Goal: Task Accomplishment & Management: Use online tool/utility

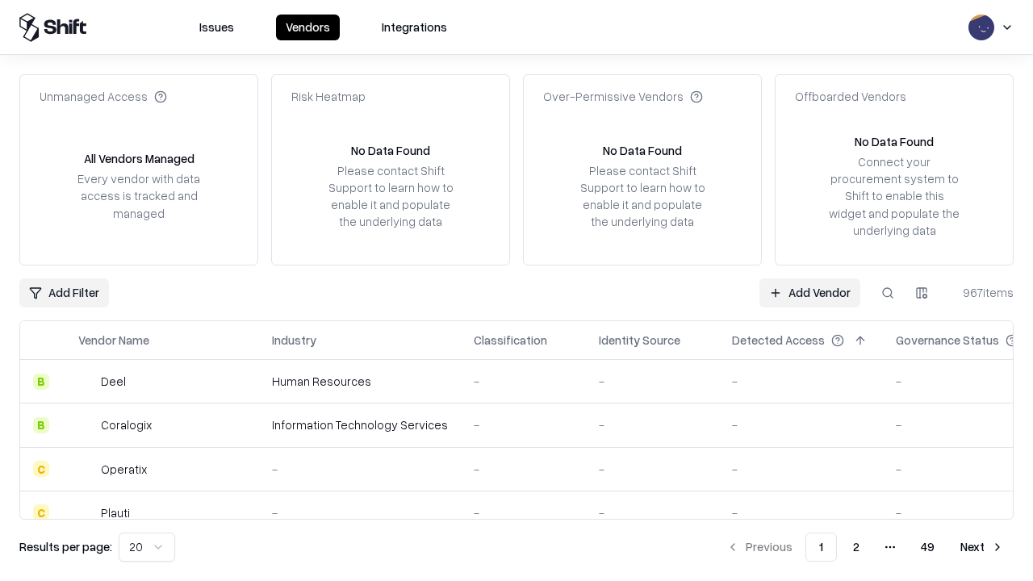
click at [810, 292] on link "Add Vendor" at bounding box center [809, 292] width 101 height 29
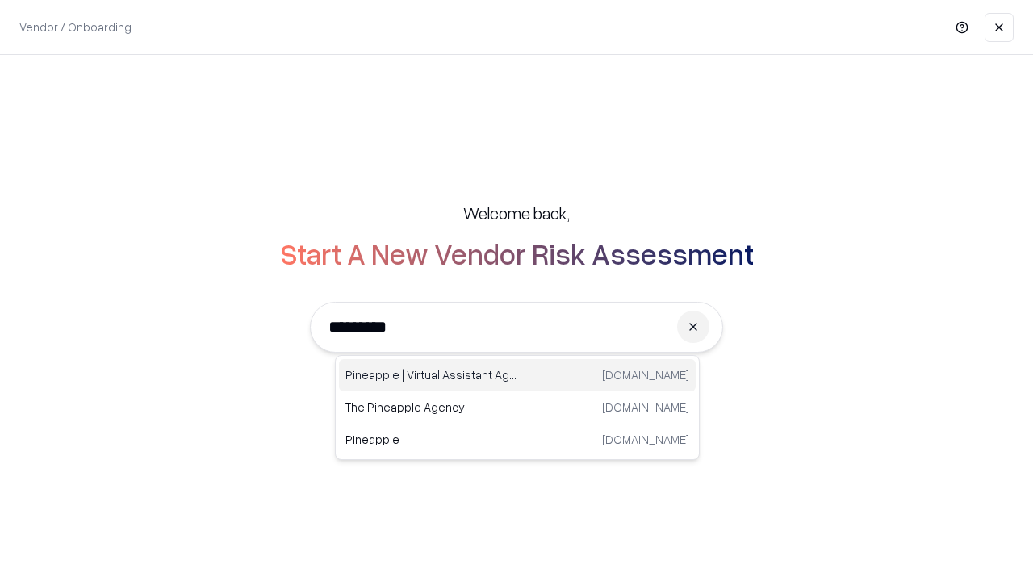
click at [517, 375] on div "Pineapple | Virtual Assistant Agency [DOMAIN_NAME]" at bounding box center [517, 375] width 357 height 32
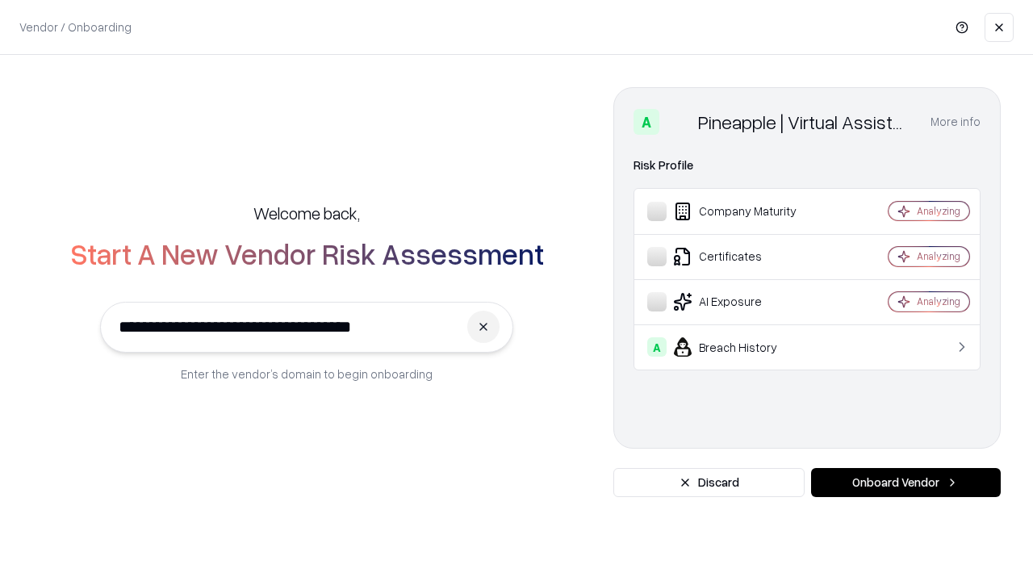
type input "**********"
click at [906, 483] on button "Onboard Vendor" at bounding box center [906, 482] width 190 height 29
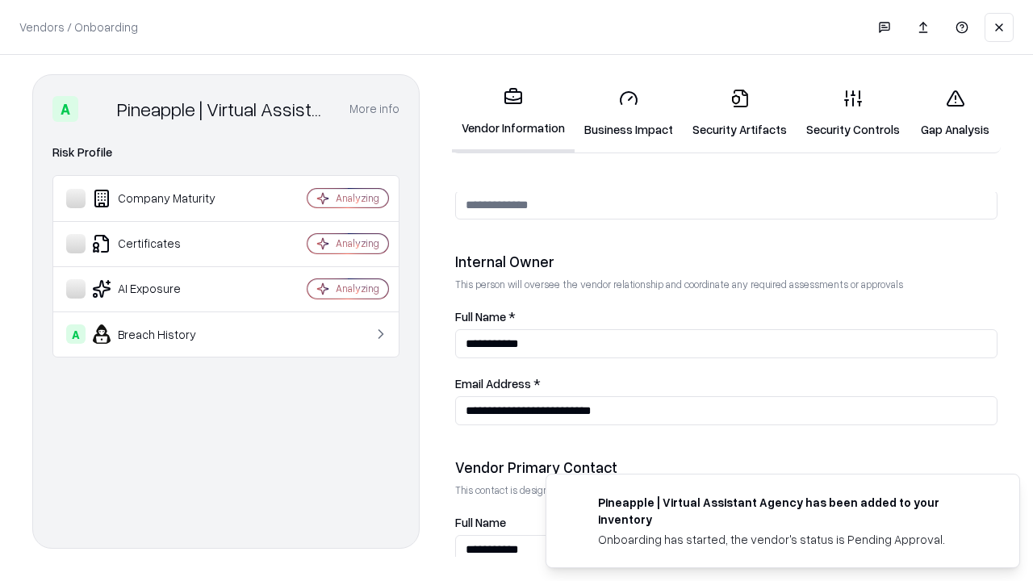
scroll to position [836, 0]
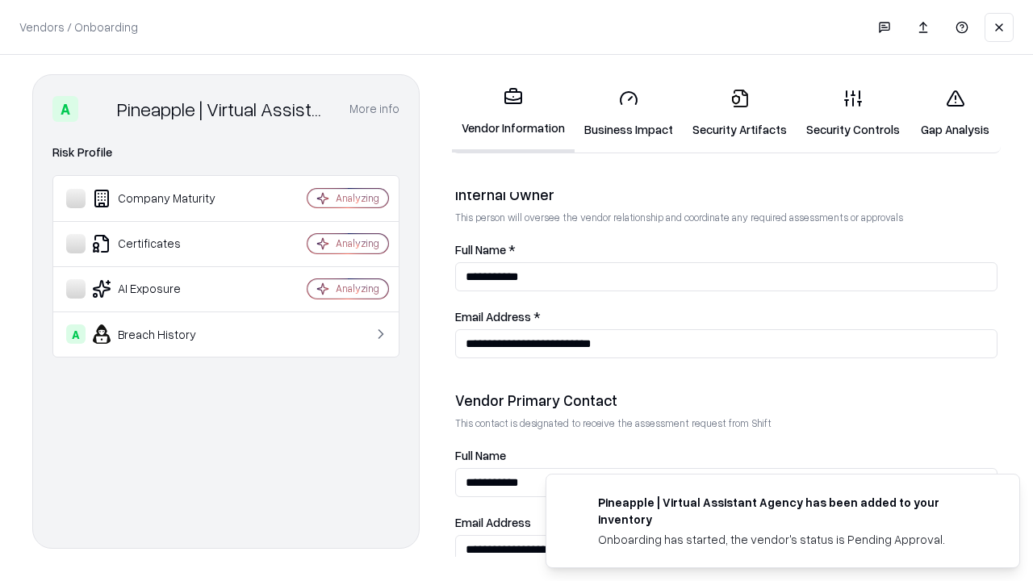
click at [629, 113] on link "Business Impact" at bounding box center [629, 113] width 108 height 75
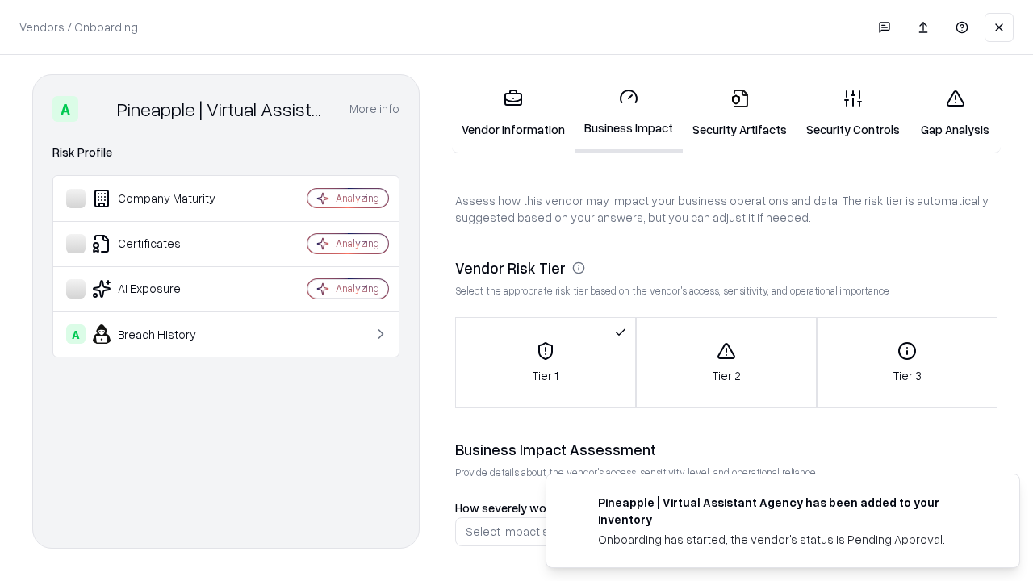
click at [739, 113] on link "Security Artifacts" at bounding box center [740, 113] width 114 height 75
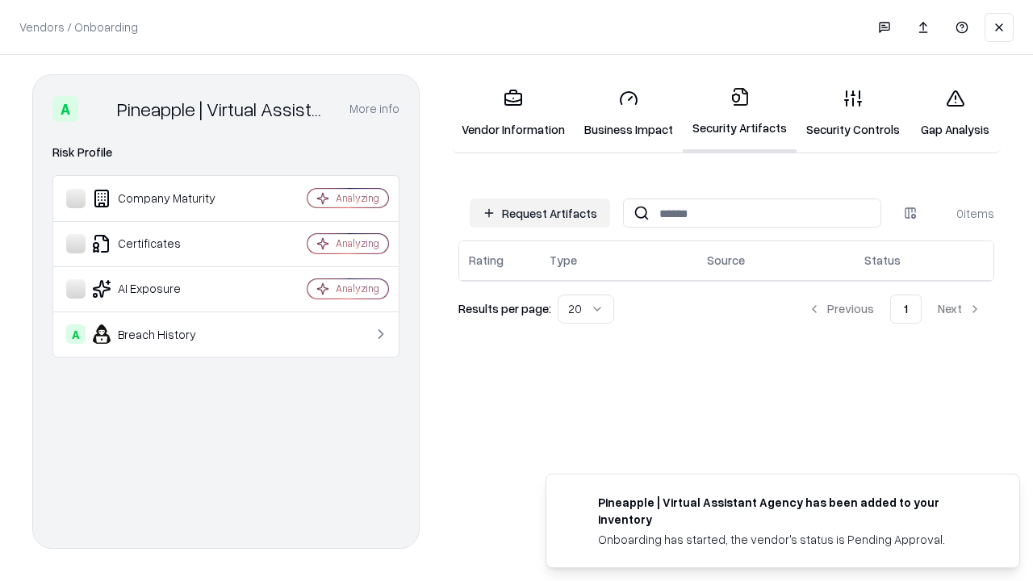
click at [540, 212] on button "Request Artifacts" at bounding box center [540, 213] width 140 height 29
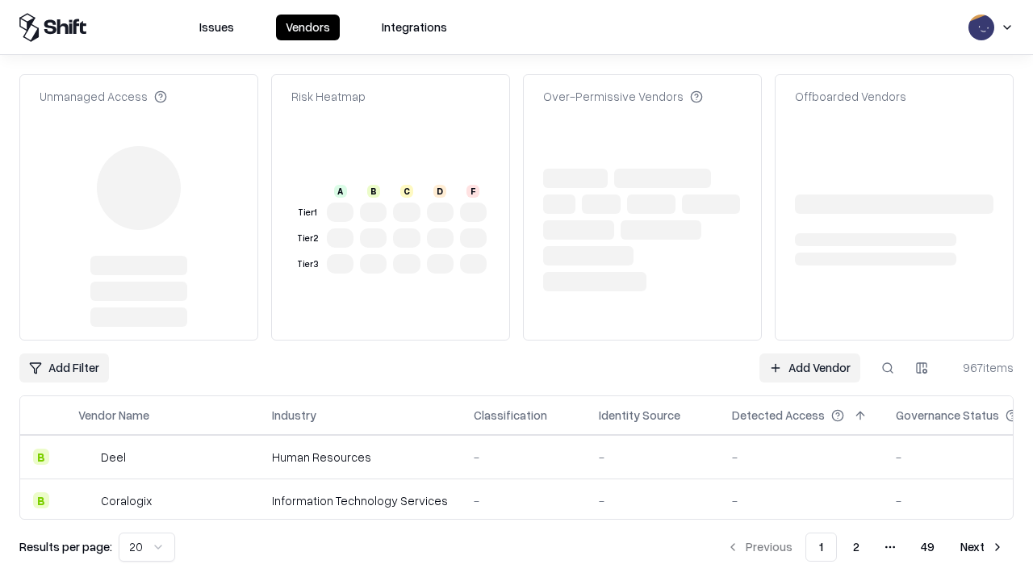
click at [810, 354] on link "Add Vendor" at bounding box center [809, 368] width 101 height 29
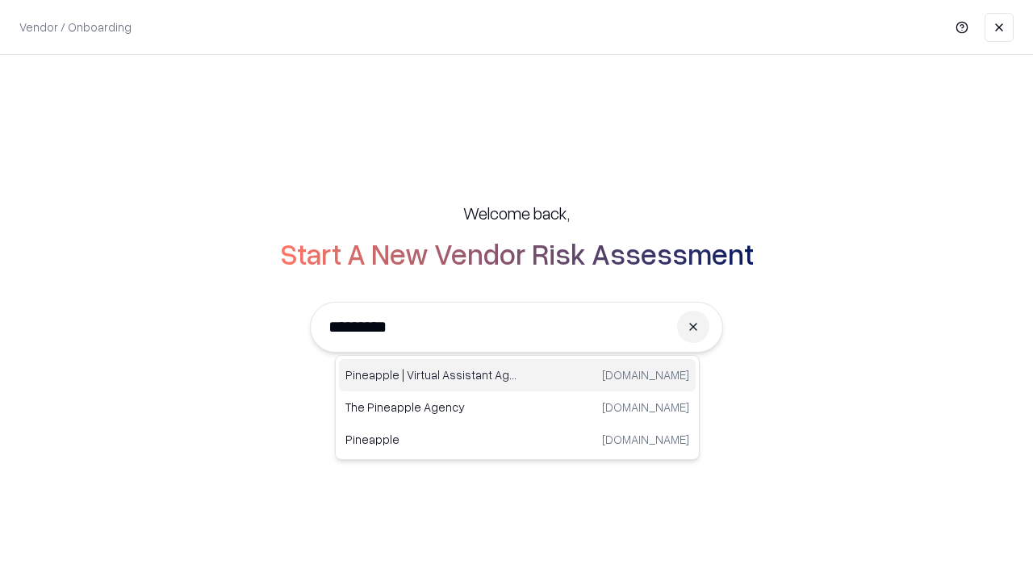
click at [517, 375] on div "Pineapple | Virtual Assistant Agency [DOMAIN_NAME]" at bounding box center [517, 375] width 357 height 32
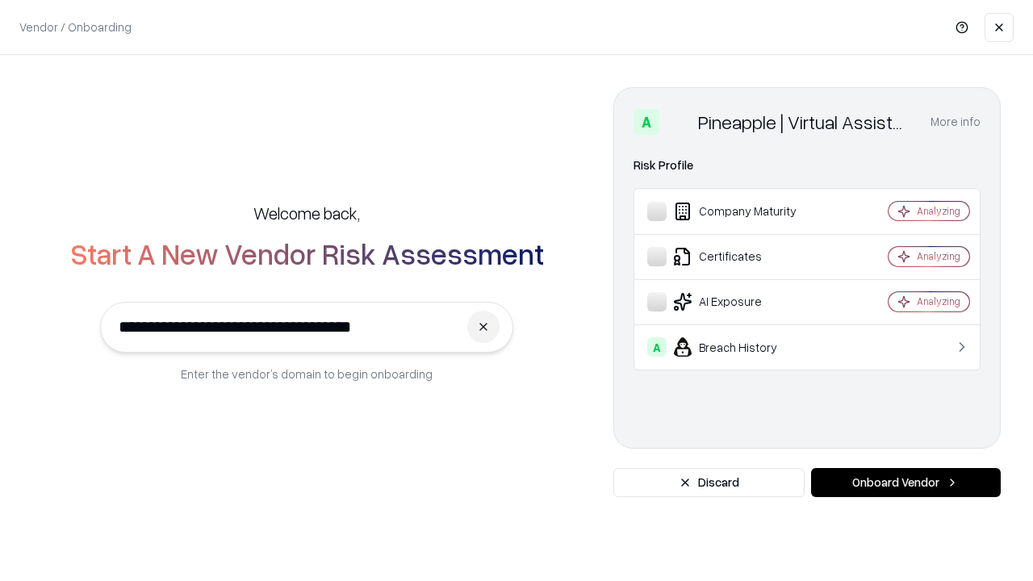
type input "**********"
click at [906, 483] on button "Onboard Vendor" at bounding box center [906, 482] width 190 height 29
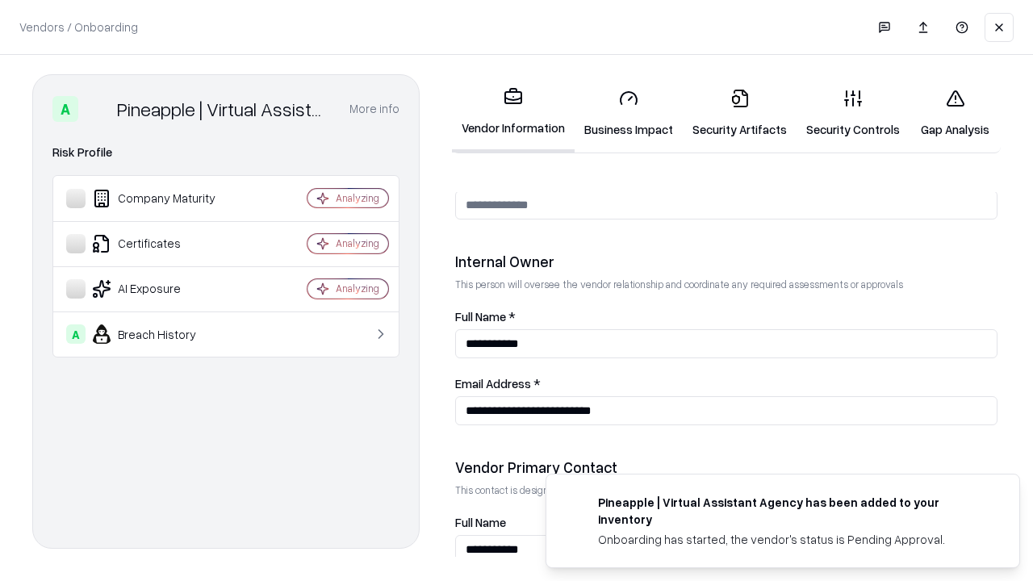
scroll to position [836, 0]
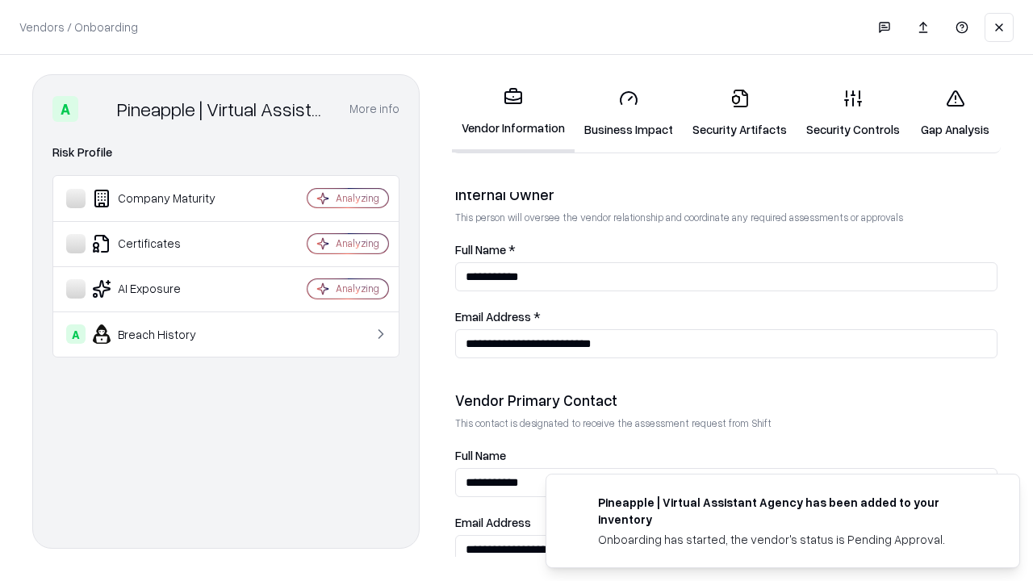
click at [955, 113] on link "Gap Analysis" at bounding box center [955, 113] width 91 height 75
